Goal: Task Accomplishment & Management: Manage account settings

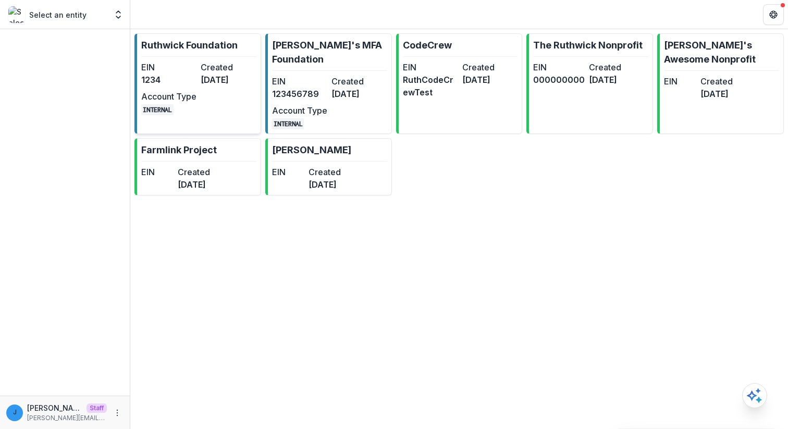
click at [218, 67] on dt "Created" at bounding box center [228, 67] width 55 height 13
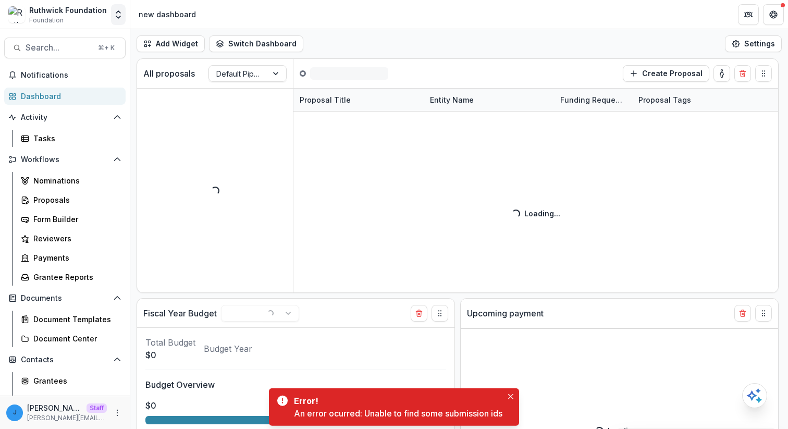
click at [116, 11] on icon "Open entity switcher" at bounding box center [118, 14] width 10 height 10
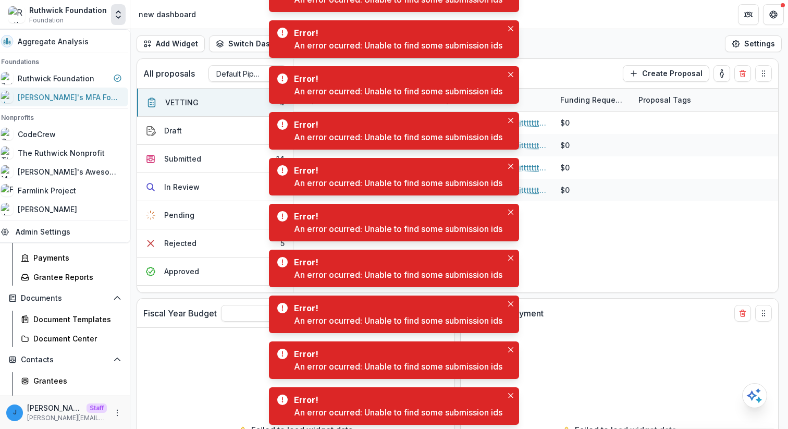
click at [98, 101] on div "[PERSON_NAME]'s MFA Foundation" at bounding box center [70, 97] width 104 height 11
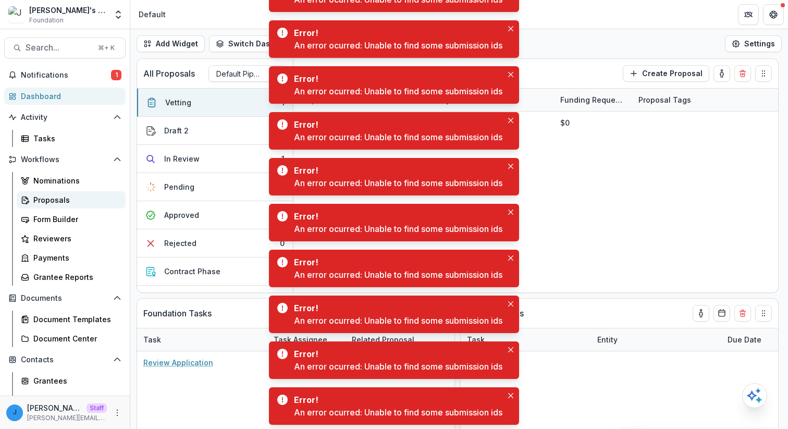
click at [80, 200] on div "Proposals" at bounding box center [75, 199] width 84 height 11
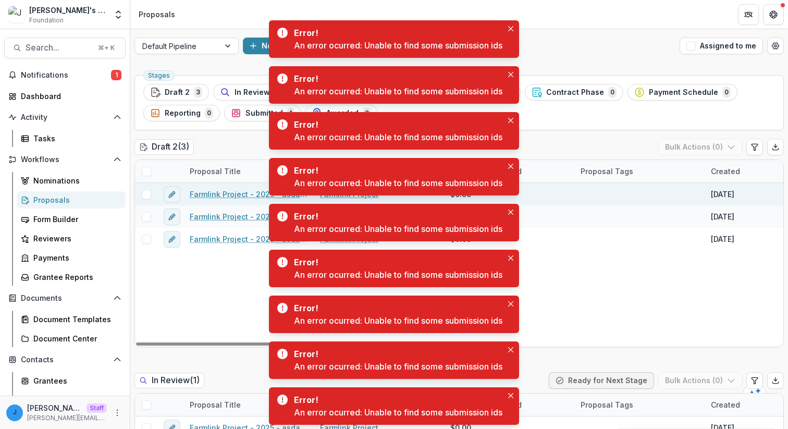
click at [219, 202] on div "Farmlink Project - 2025 - asdasd" at bounding box center [248, 194] width 130 height 22
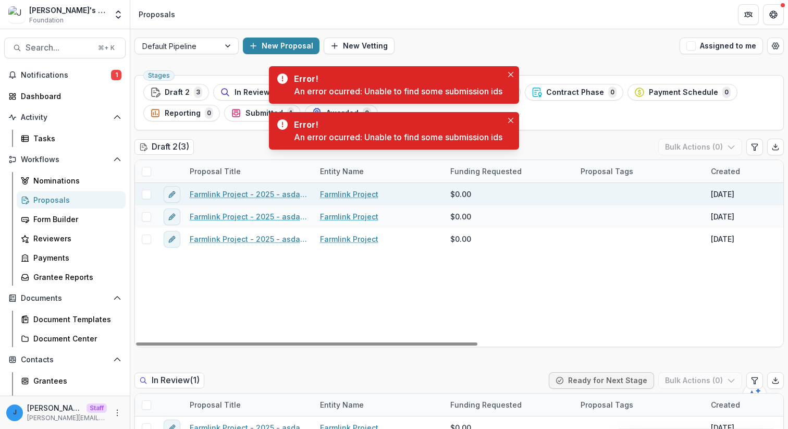
click at [225, 198] on link "Farmlink Project - 2025 - asdasd" at bounding box center [249, 194] width 118 height 11
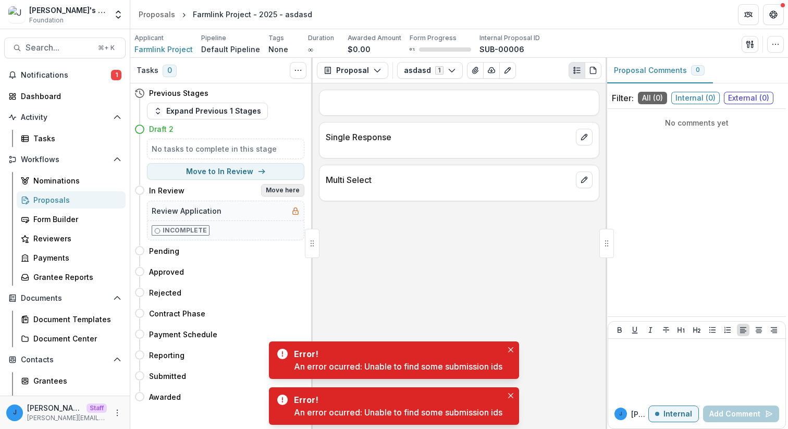
click at [284, 193] on button "Move here" at bounding box center [282, 190] width 43 height 13
select select "*********"
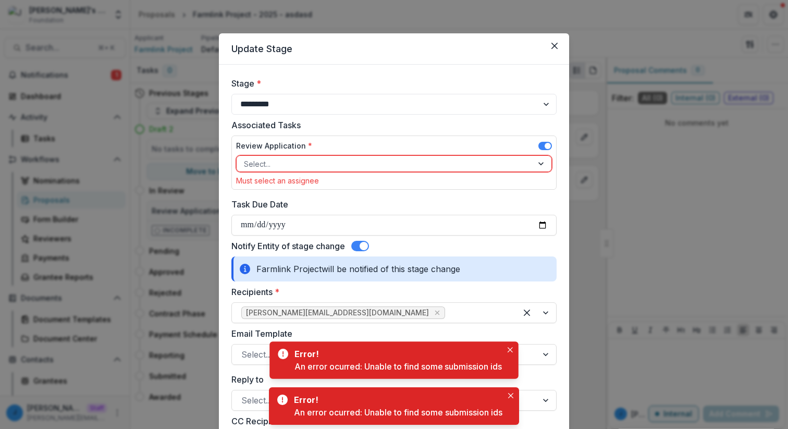
click at [466, 164] on div at bounding box center [384, 163] width 281 height 13
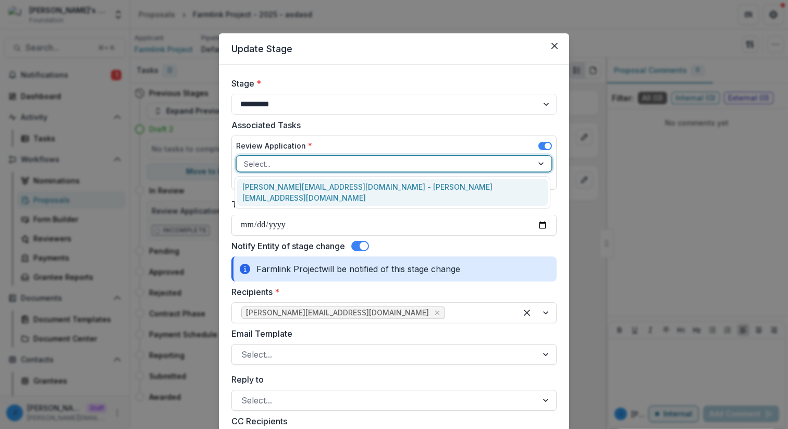
click at [452, 180] on div "[PERSON_NAME][EMAIL_ADDRESS][DOMAIN_NAME] - [PERSON_NAME][EMAIL_ADDRESS][DOMAIN…" at bounding box center [392, 192] width 311 height 27
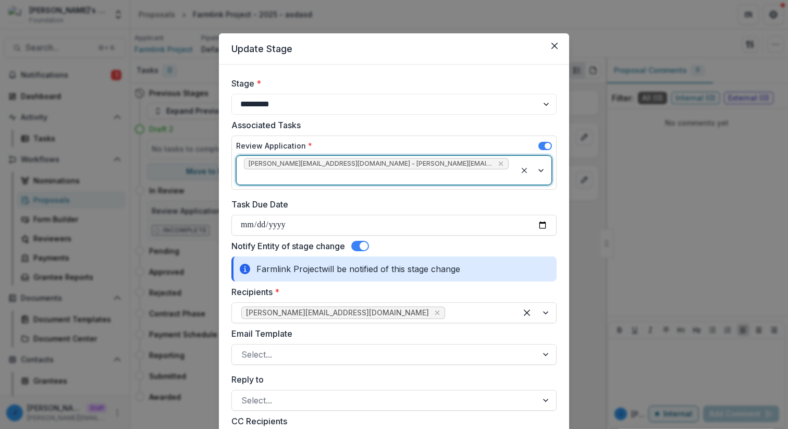
click at [359, 241] on span at bounding box center [360, 246] width 18 height 10
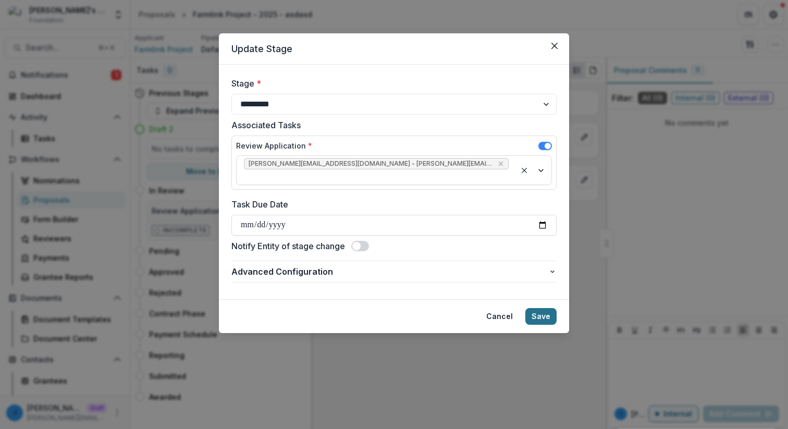
click at [541, 308] on button "Save" at bounding box center [540, 316] width 31 height 17
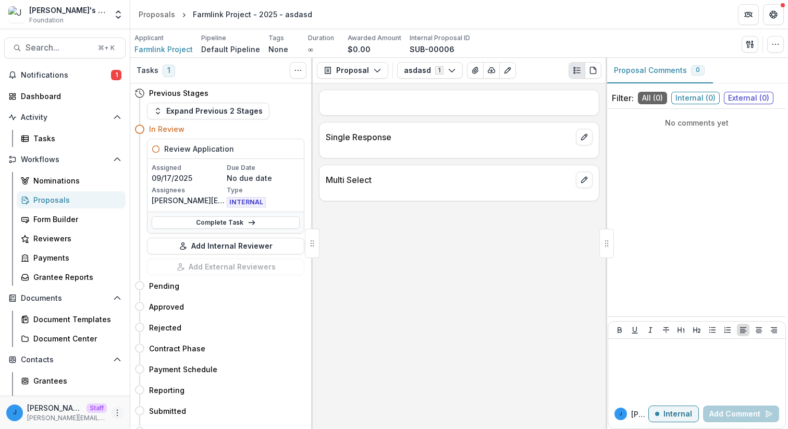
click at [111, 417] on button "More" at bounding box center [117, 412] width 13 height 13
click at [166, 390] on link "User Settings" at bounding box center [183, 390] width 112 height 17
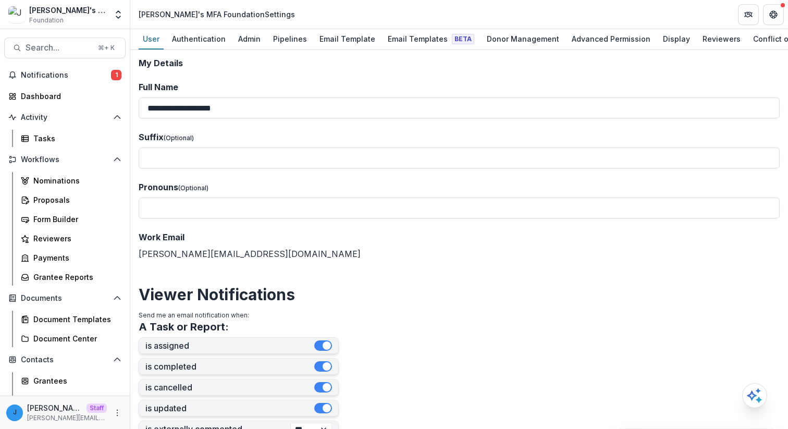
scroll to position [0, 151]
click at [550, 45] on div "Reviewers" at bounding box center [570, 38] width 46 height 15
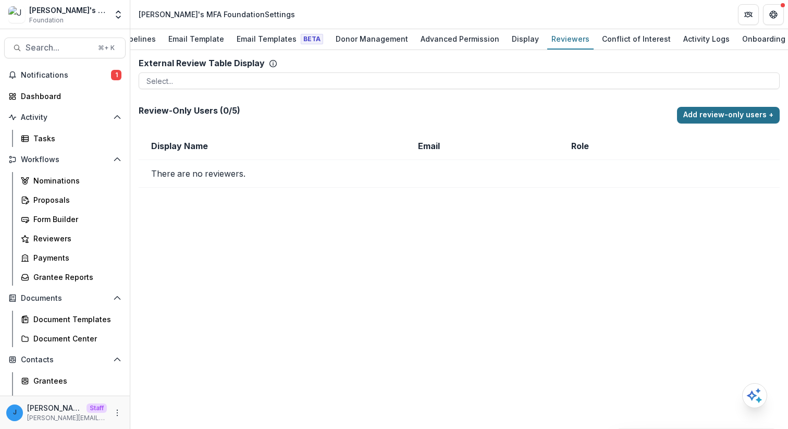
click at [744, 118] on button "Add review-only users +" at bounding box center [728, 115] width 103 height 17
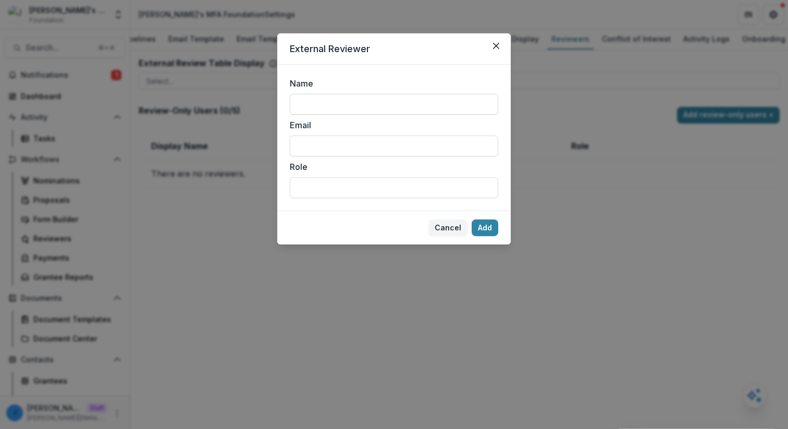
click at [412, 102] on input "Name" at bounding box center [394, 104] width 208 height 21
type input "**********"
click button "Add" at bounding box center [485, 227] width 27 height 17
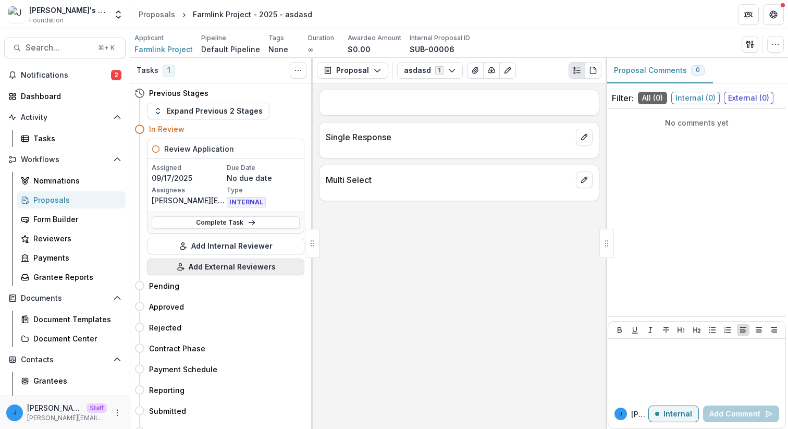
click at [191, 268] on button "Add External Reviewers" at bounding box center [225, 266] width 157 height 17
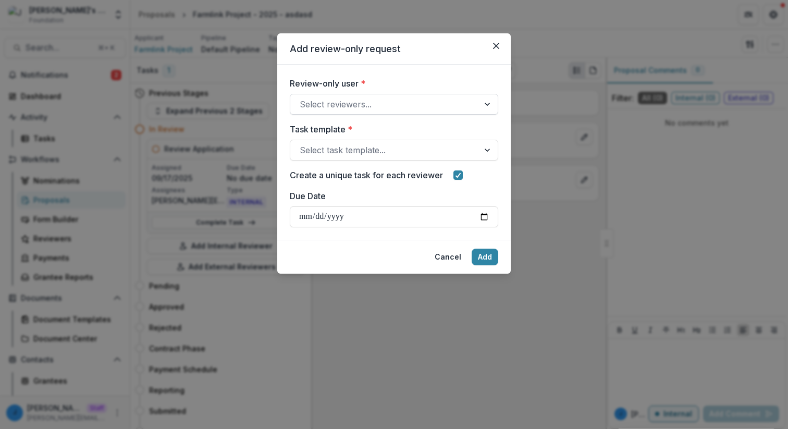
click at [370, 112] on div "Select reviewers..." at bounding box center [384, 104] width 189 height 17
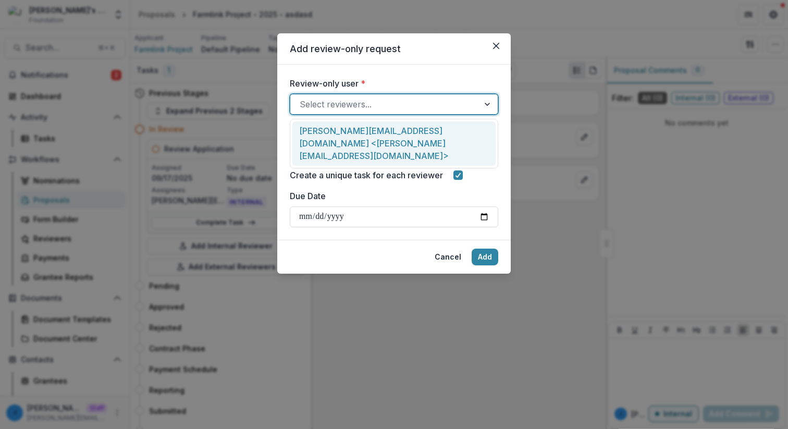
click at [360, 130] on div "[PERSON_NAME][EMAIL_ADDRESS][DOMAIN_NAME] <[PERSON_NAME][EMAIL_ADDRESS][DOMAIN_…" at bounding box center [393, 143] width 203 height 44
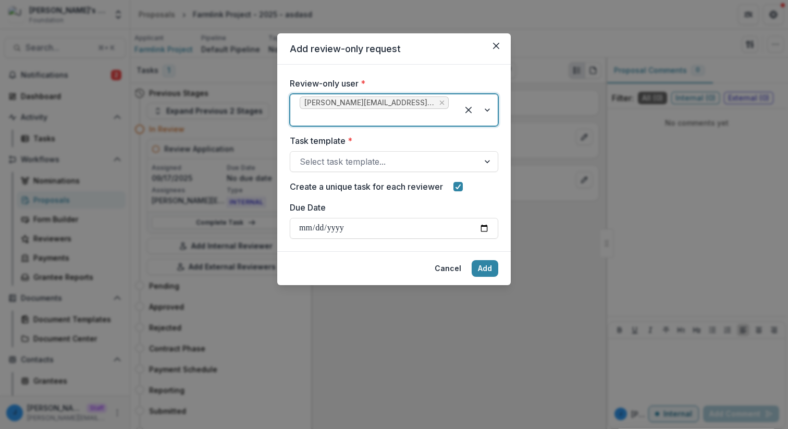
click at [346, 146] on label "Task template *" at bounding box center [391, 140] width 202 height 13
click at [302, 155] on input "Task template *" at bounding box center [301, 161] width 3 height 13
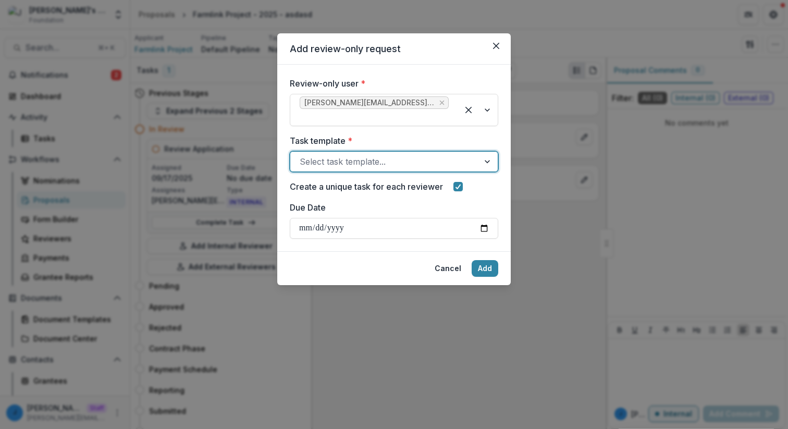
click at [339, 158] on div at bounding box center [385, 161] width 170 height 15
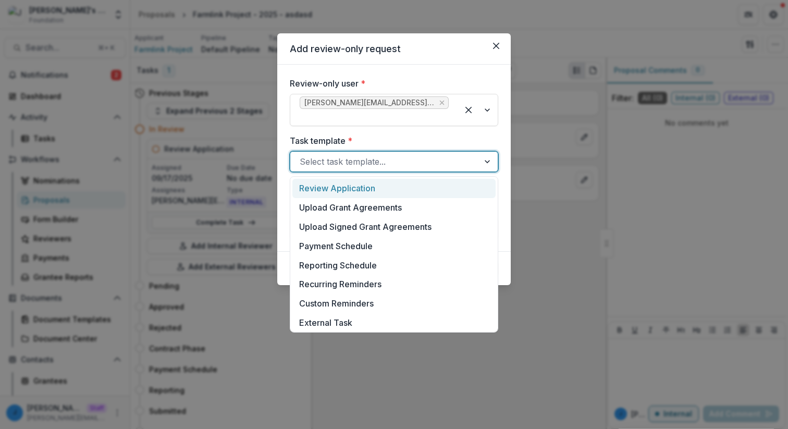
click at [338, 193] on div "Review Application" at bounding box center [393, 188] width 203 height 19
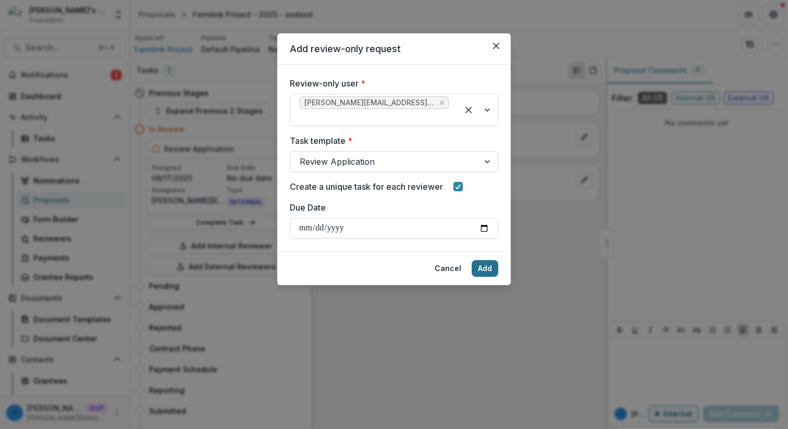
click at [493, 273] on button "Add" at bounding box center [485, 268] width 27 height 17
